Goal: Task Accomplishment & Management: Use online tool/utility

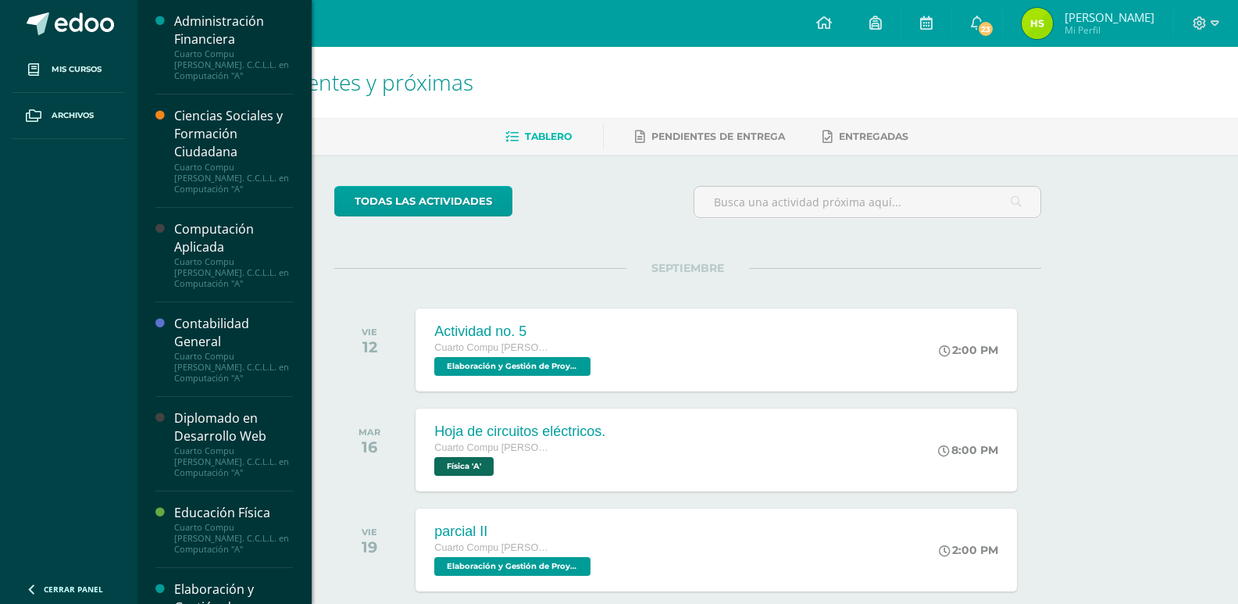
click at [212, 247] on div "Computación Aplicada" at bounding box center [233, 238] width 119 height 36
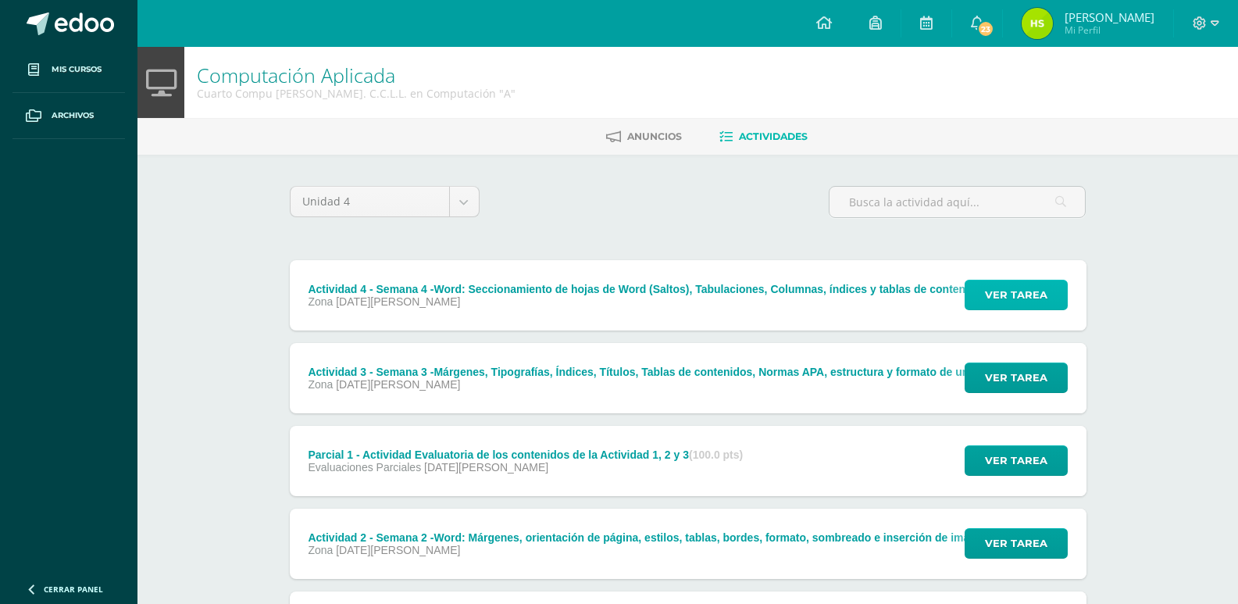
click at [1001, 298] on span "Ver tarea" at bounding box center [1016, 294] width 62 height 29
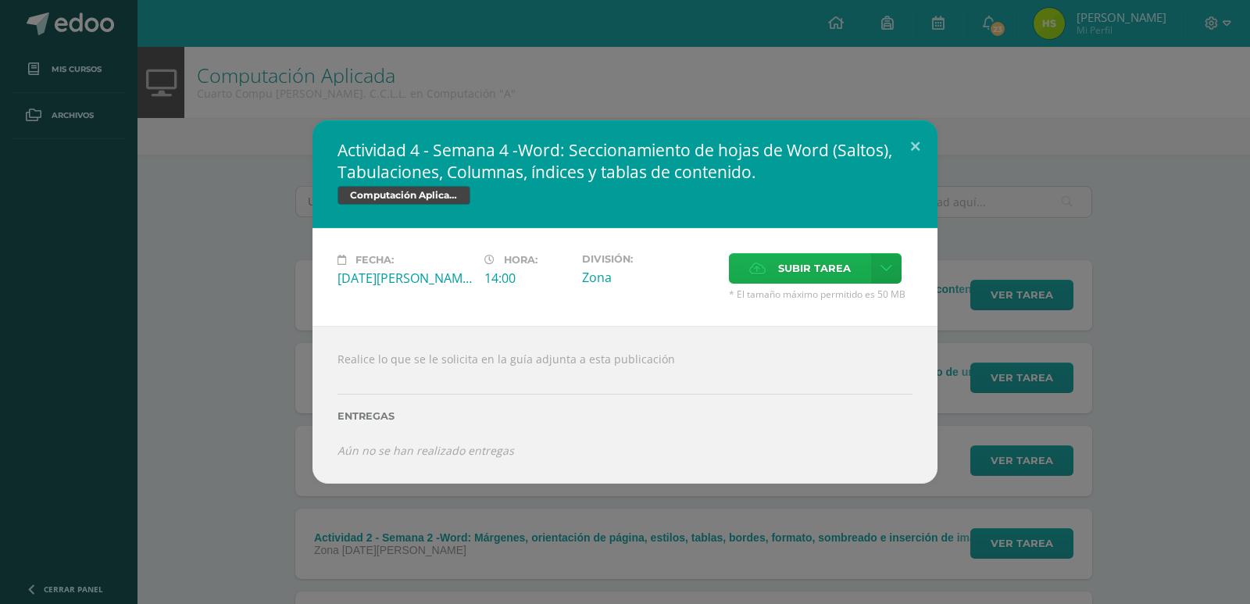
click at [828, 272] on span "Subir tarea" at bounding box center [814, 268] width 73 height 29
click at [0, 0] on input "Subir tarea" at bounding box center [0, 0] width 0 height 0
click at [225, 133] on div "Actividad 4 - Semana 4 -Word: Seccionamiento de hojas de Word (Saltos), Tabulac…" at bounding box center [624, 301] width 1237 height 363
